Goal: Information Seeking & Learning: Find specific page/section

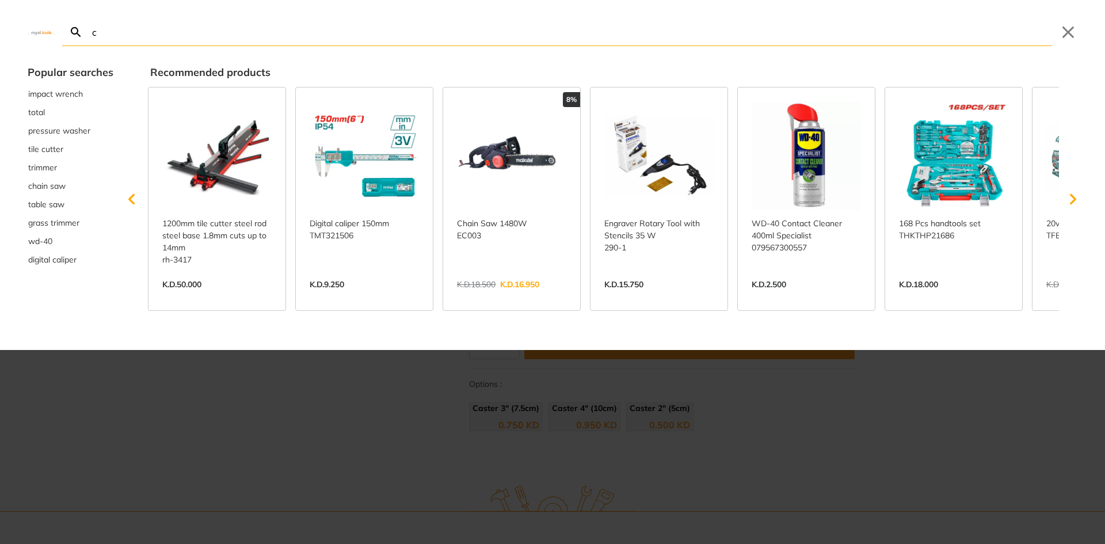
type input "c"
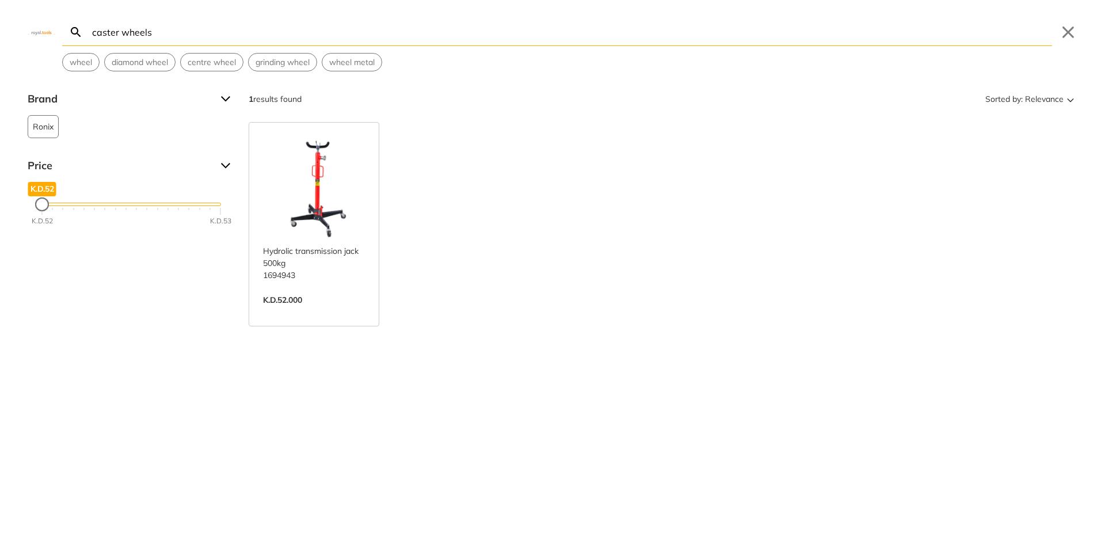
click at [60, 21] on div "Search caster wheels Submit Close wheel diamond wheel centre wheel grinding whe…" at bounding box center [552, 35] width 1105 height 71
click at [73, 27] on icon "Search" at bounding box center [76, 31] width 10 height 10
click at [175, 40] on input "caster wheels" at bounding box center [571, 31] width 962 height 27
type input "c"
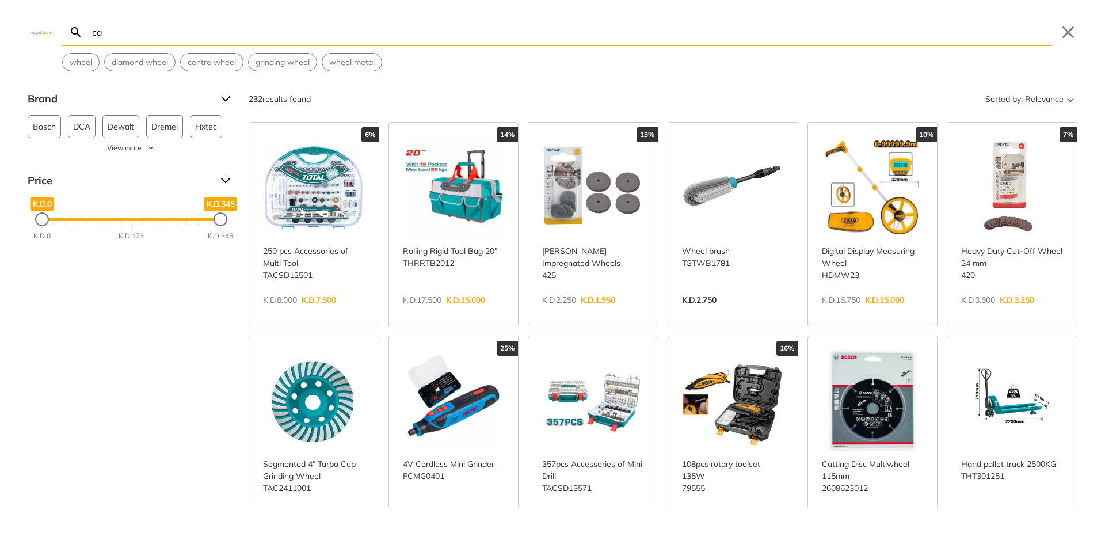
type input "c"
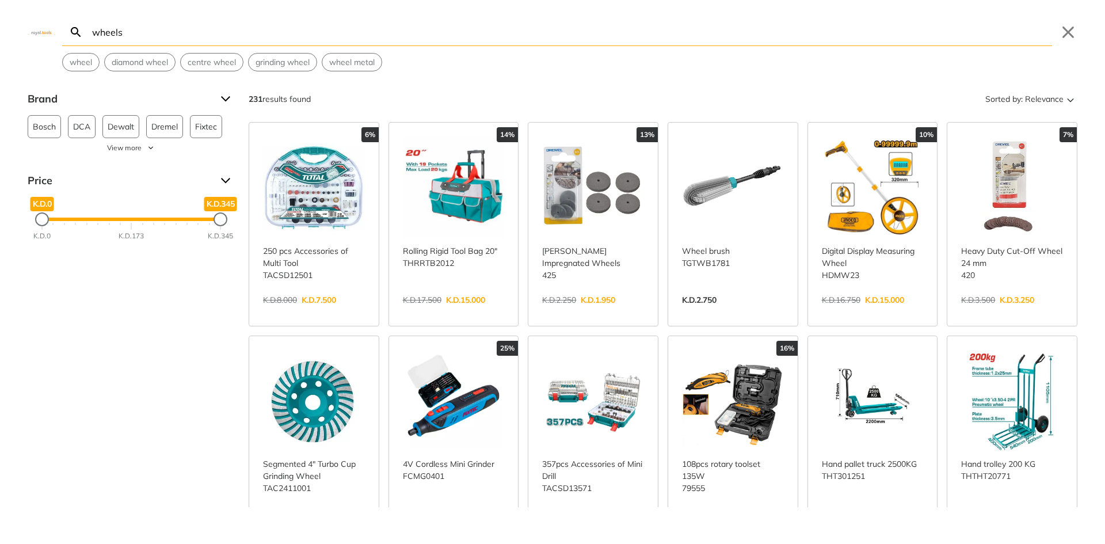
type input "wheels"
click at [78, 37] on icon "Search" at bounding box center [76, 32] width 14 height 14
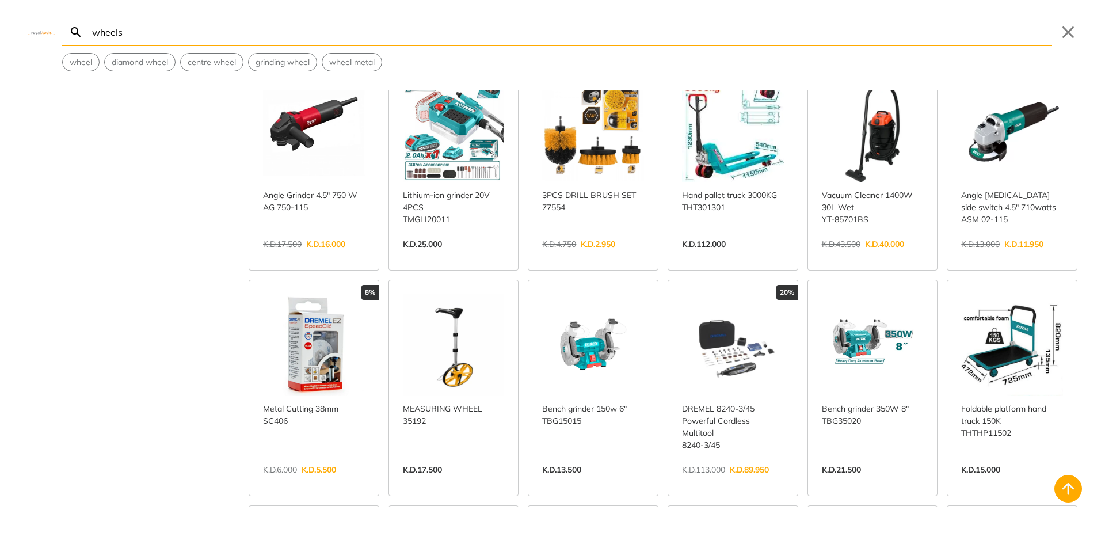
scroll to position [483, 0]
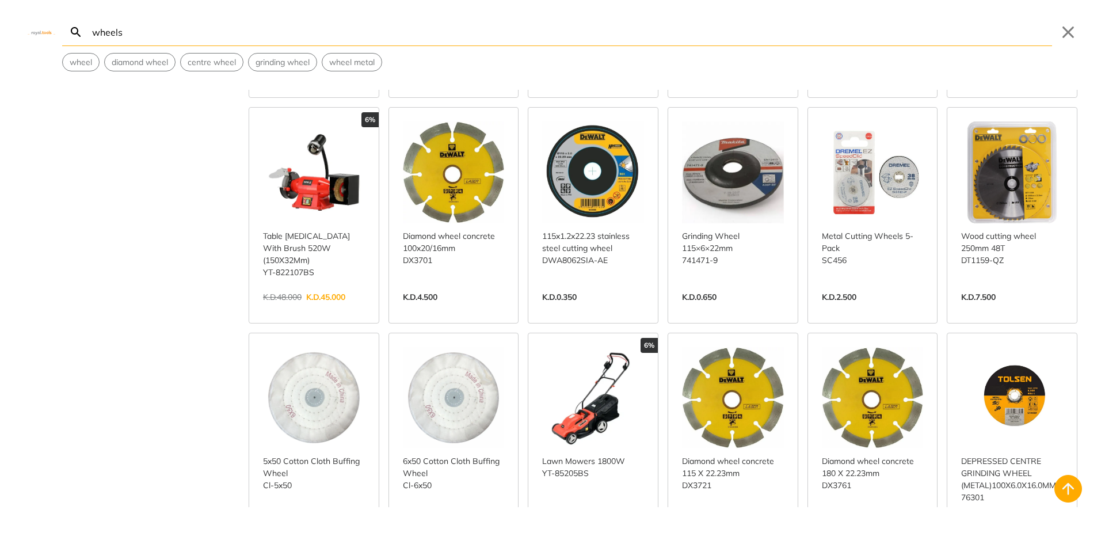
scroll to position [1308, 0]
